Goal: Task Accomplishment & Management: Complete application form

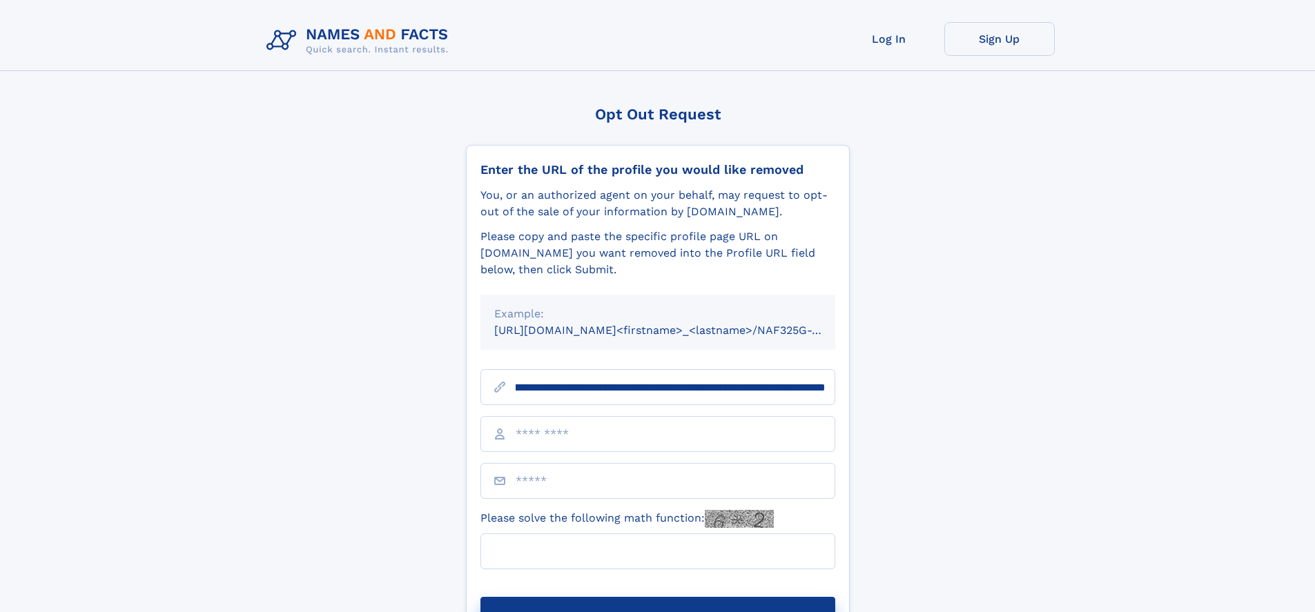
scroll to position [0, 184]
type input "**********"
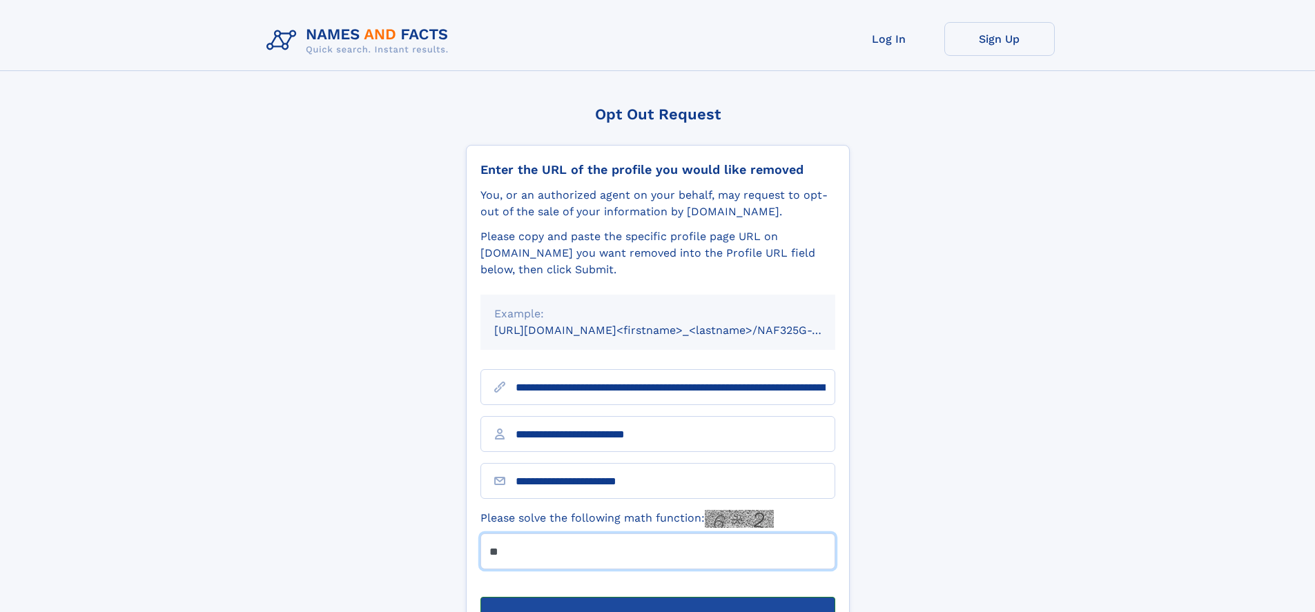
type input "**"
click at [657, 597] on button "Submit Opt Out Request" at bounding box center [658, 619] width 355 height 44
